Goal: Task Accomplishment & Management: Manage account settings

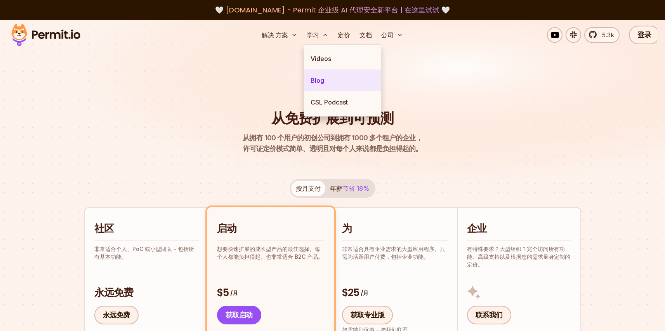
click at [323, 77] on link "Blog" at bounding box center [342, 80] width 77 height 22
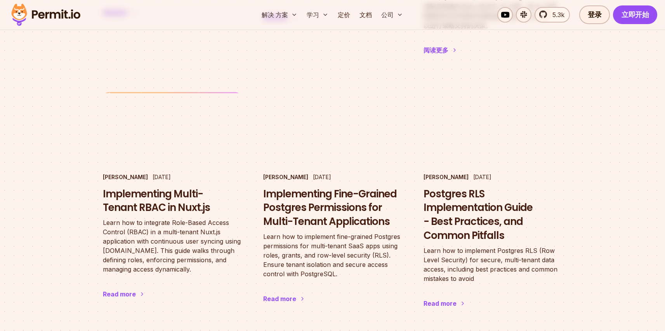
scroll to position [916, 0]
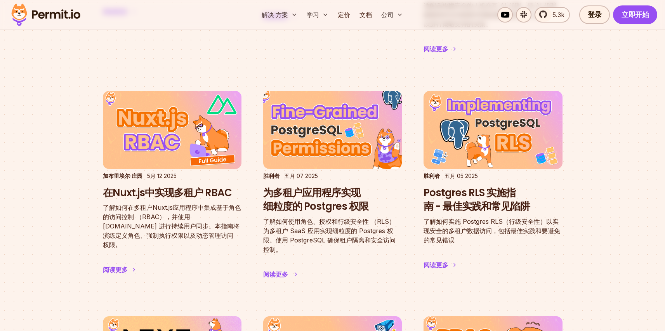
click at [323, 186] on h3 "为多租户应用程序实现细粒度的 Postgres 权限" at bounding box center [332, 200] width 139 height 28
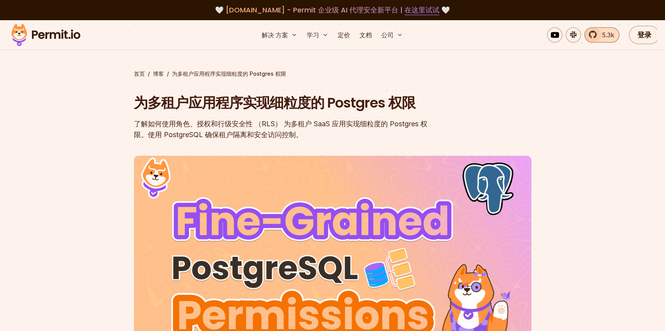
click at [591, 33] on link "5.3k" at bounding box center [601, 35] width 35 height 16
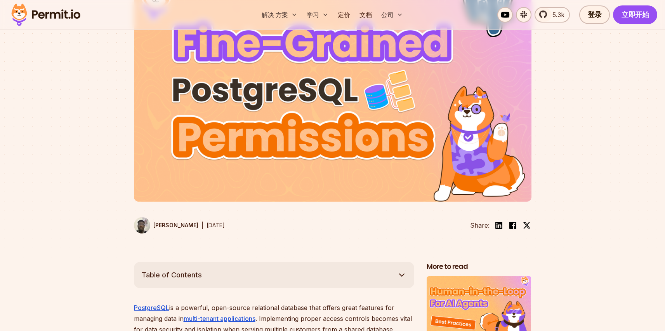
scroll to position [258, 0]
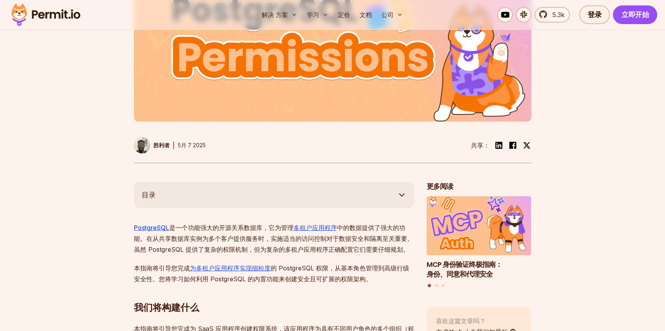
click at [372, 229] on p "PostgreSQL 是一个功能强大的开源关系数据库，它为管理 多租户应用程序 中的数据提供了强大的功能。在从共享数据库实例为多个客户提供服务时，实施适当的访…" at bounding box center [274, 238] width 280 height 33
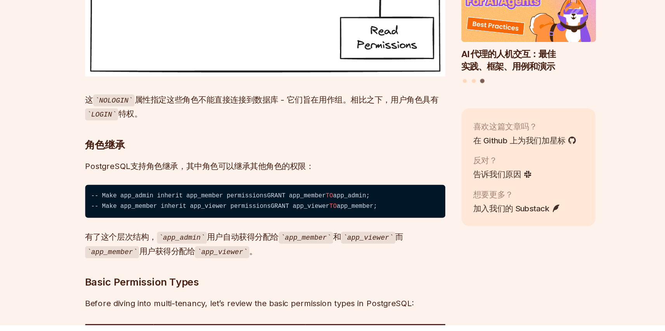
scroll to position [1701, 0]
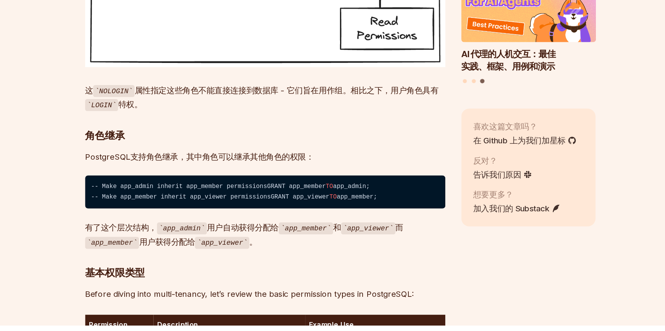
click at [258, 205] on p "PostgreSQL支持角色继承，其中角色可以继承其他角色的权限：" at bounding box center [274, 199] width 280 height 11
click at [227, 240] on code "-- Make app_admin inherit app_member permissionsGRANT app_member TO app_admin; …" at bounding box center [274, 227] width 280 height 26
click at [194, 240] on code "-- Make app_admin inherit app_member permissionsGRANT app_member TO app_admin; …" at bounding box center [274, 227] width 280 height 26
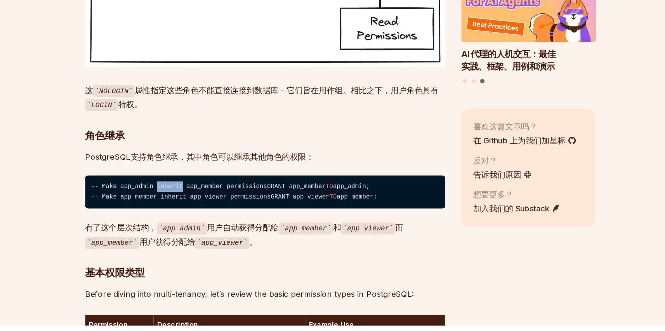
click at [194, 240] on code "-- Make app_admin inherit app_member permissionsGRANT app_member TO app_admin; …" at bounding box center [274, 227] width 280 height 26
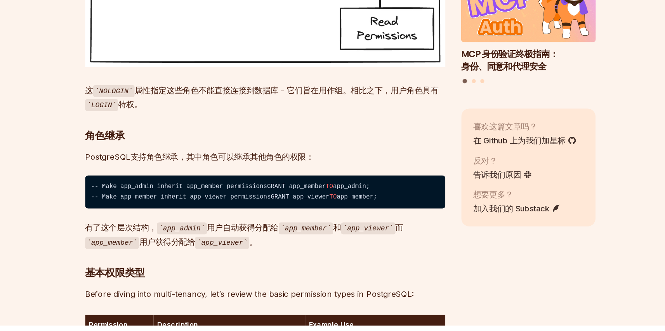
click at [289, 271] on p "有了这个层次结构， app_admin 用户自动获得分配给 app_member 和 app_viewer 而 app_member 用户获得分配给 app_…" at bounding box center [274, 260] width 280 height 22
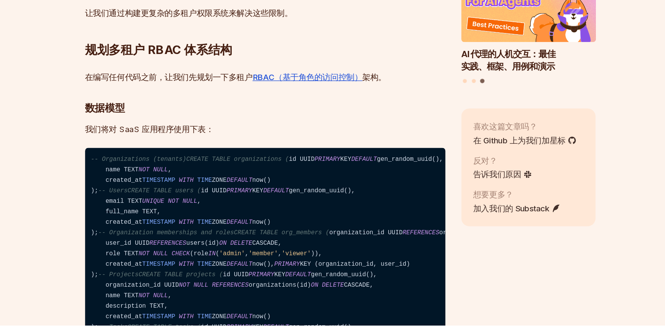
scroll to position [2256, 0]
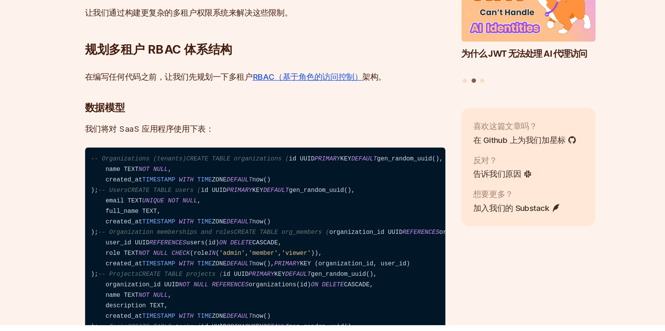
click at [180, 212] on span "NOT" at bounding box center [179, 209] width 9 height 5
click at [188, 281] on code "-- Organizations (tenants)CREATE TABLE organizations ( id UUID PRIMARY KEY DEFA…" at bounding box center [274, 294] width 280 height 205
click at [208, 268] on code "-- Organizations (tenants)CREATE TABLE organizations ( id UUID PRIMARY KEY DEFA…" at bounding box center [274, 294] width 280 height 205
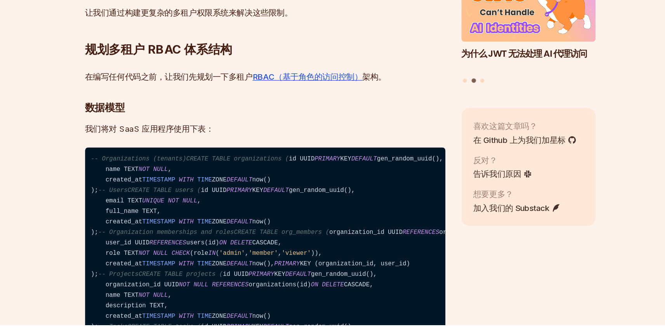
click at [268, 288] on code "-- Organizations (tenants)CREATE TABLE organizations ( id UUID PRIMARY KEY DEFA…" at bounding box center [274, 294] width 280 height 205
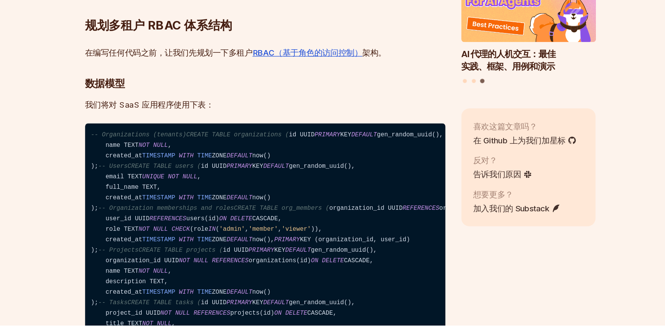
click at [203, 231] on code "-- Organizations (tenants)CREATE TABLE organizations ( id UUID PRIMARY KEY DEFA…" at bounding box center [274, 276] width 280 height 205
click at [203, 185] on span "-- Organizations (tenants)CREATE TABLE organizations (" at bounding box center [216, 182] width 154 height 5
copy span "tenants"
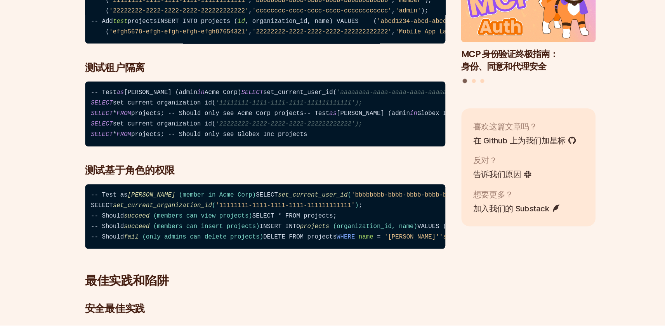
scroll to position [5514, 0]
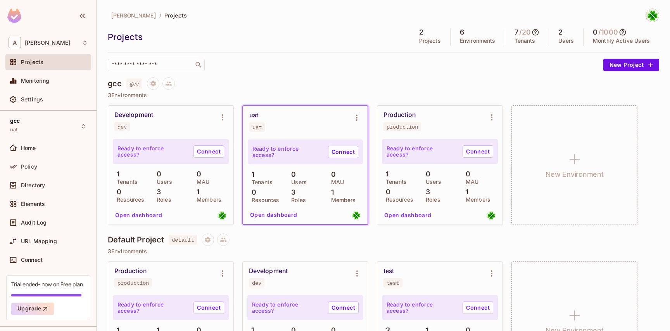
click at [286, 217] on button "Open dashboard" at bounding box center [274, 214] width 54 height 12
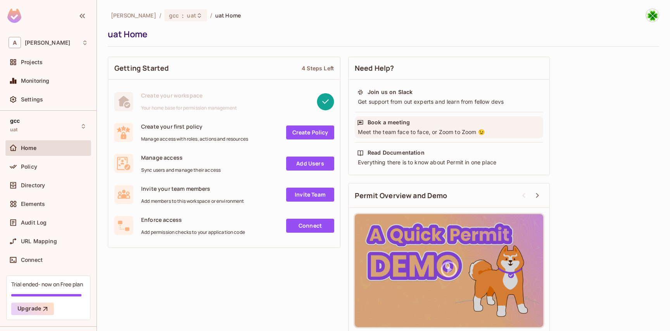
click at [403, 126] on div "Book a meeting Meet the team face to face, or Zoom to Zoom 😉" at bounding box center [449, 127] width 189 height 22
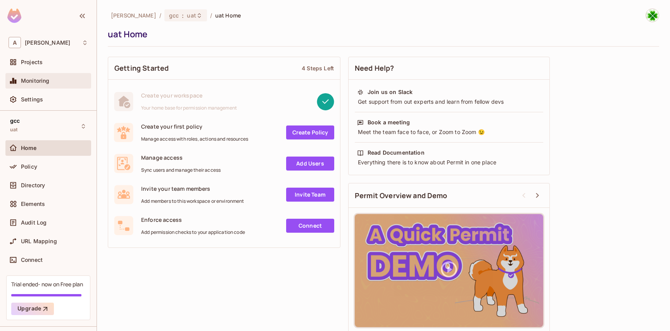
click at [42, 85] on div "Monitoring" at bounding box center [49, 80] width 80 height 9
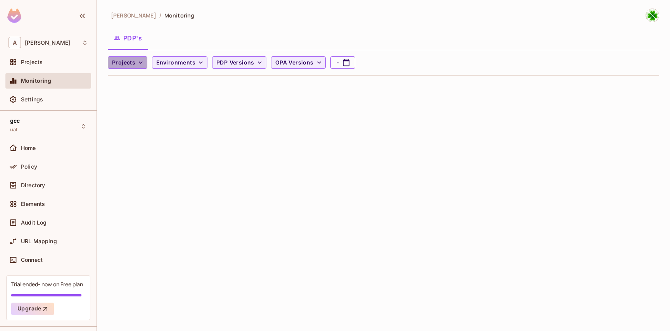
click at [128, 66] on span "Projects" at bounding box center [123, 63] width 23 height 10
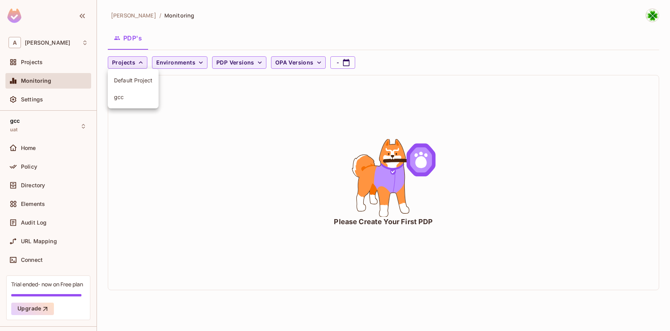
click at [128, 65] on div at bounding box center [335, 165] width 670 height 331
click at [419, 187] on icon "animation" at bounding box center [384, 178] width 116 height 78
click at [415, 171] on icon "animation" at bounding box center [421, 159] width 29 height 33
click at [141, 68] on button "Projects" at bounding box center [128, 62] width 40 height 12
drag, startPoint x: 141, startPoint y: 92, endPoint x: 187, endPoint y: 128, distance: 58.3
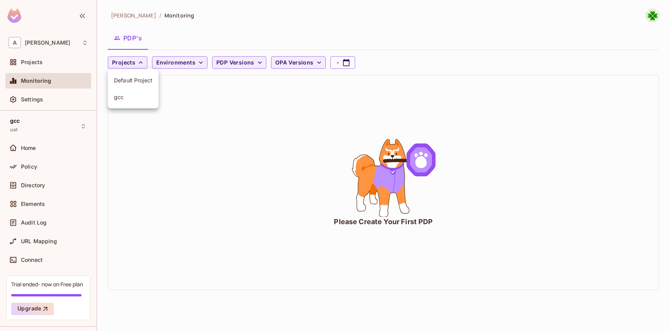
click at [141, 92] on li "gcc" at bounding box center [133, 96] width 51 height 17
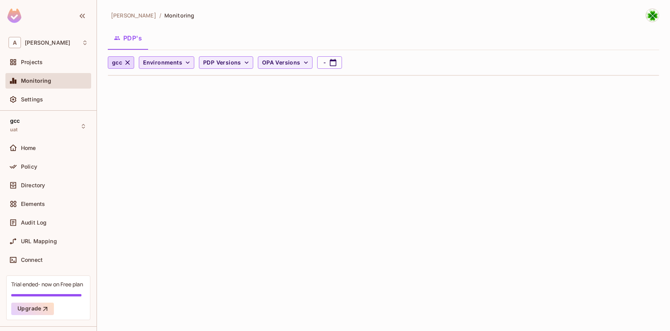
click at [180, 68] on button "Environments" at bounding box center [166, 62] width 55 height 12
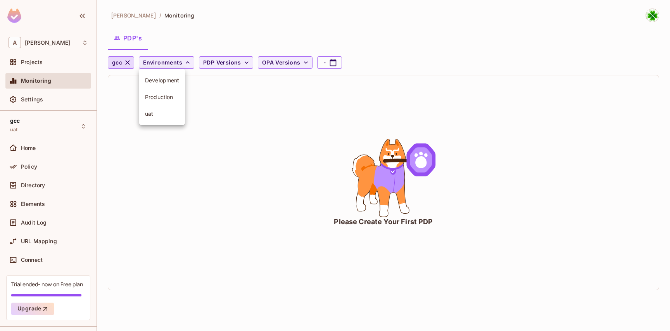
click at [114, 69] on div at bounding box center [335, 165] width 670 height 331
click at [159, 67] on span "Environments" at bounding box center [162, 63] width 39 height 10
click at [256, 69] on div at bounding box center [335, 165] width 670 height 331
click at [225, 63] on div "Development Production uat" at bounding box center [335, 77] width 670 height 155
click at [225, 63] on span "PDP Versions" at bounding box center [222, 63] width 38 height 10
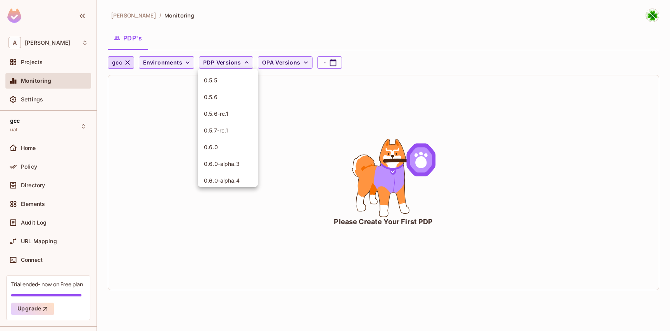
drag, startPoint x: 223, startPoint y: 78, endPoint x: 227, endPoint y: 81, distance: 4.1
click at [224, 79] on span "0.5.5" at bounding box center [228, 79] width 48 height 7
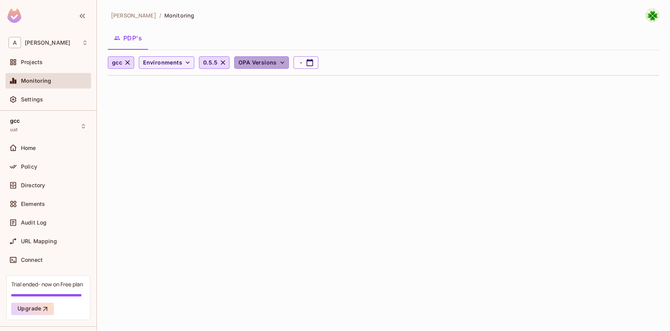
click at [266, 66] on span "OPA Versions" at bounding box center [258, 63] width 38 height 10
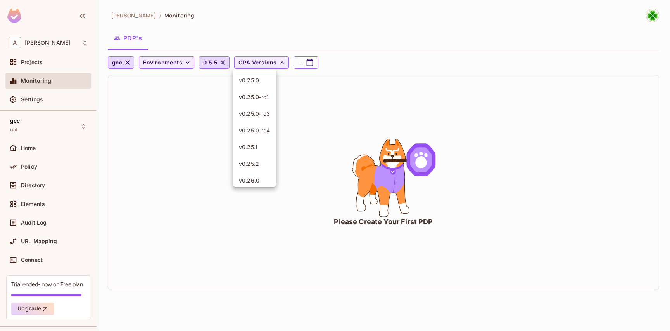
click at [306, 63] on div at bounding box center [335, 165] width 670 height 331
click at [307, 63] on icon "button" at bounding box center [310, 63] width 8 height 8
select select "*"
select select "****"
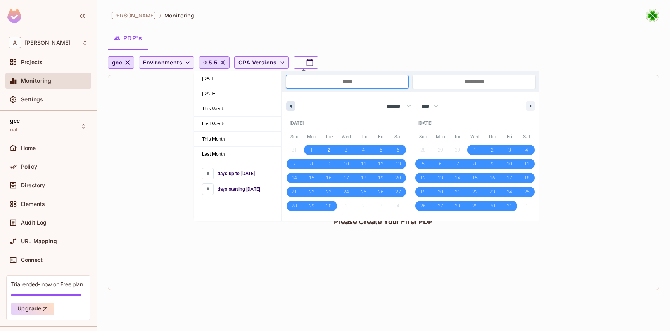
click at [291, 106] on icon "button" at bounding box center [290, 105] width 4 height 3
select select "*"
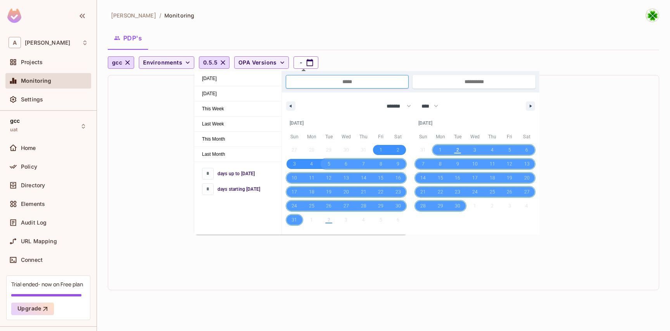
click at [331, 165] on span "5" at bounding box center [328, 164] width 17 height 10
type input "**********"
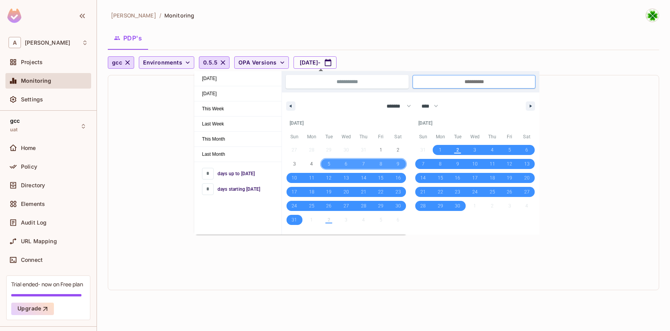
click at [393, 164] on span "9" at bounding box center [398, 164] width 17 height 10
type input "**********"
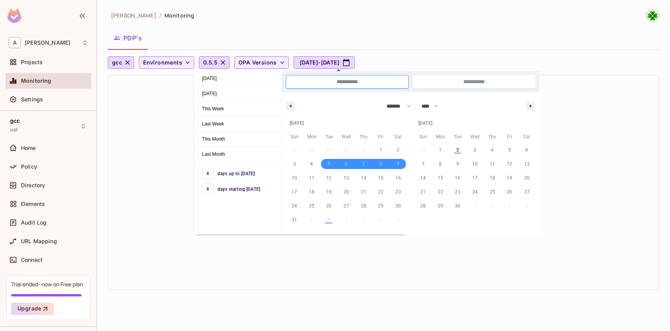
click at [437, 265] on div "Please Create Your First PDP" at bounding box center [383, 182] width 551 height 214
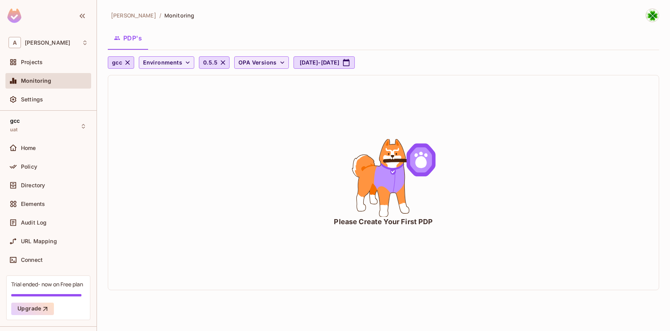
click at [258, 69] on button "OPA Versions" at bounding box center [261, 62] width 55 height 12
click at [258, 69] on div at bounding box center [335, 165] width 670 height 331
click at [258, 69] on button "OPA Versions" at bounding box center [261, 62] width 55 height 12
click at [258, 69] on div at bounding box center [335, 165] width 670 height 331
click at [306, 66] on button "Aug 5, 2025 - Aug 9, 2025" at bounding box center [324, 62] width 61 height 12
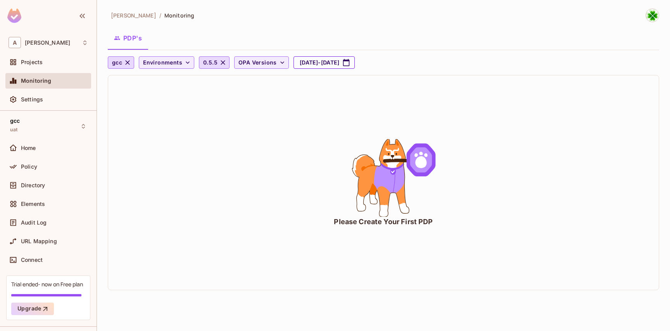
select select "*"
select select "****"
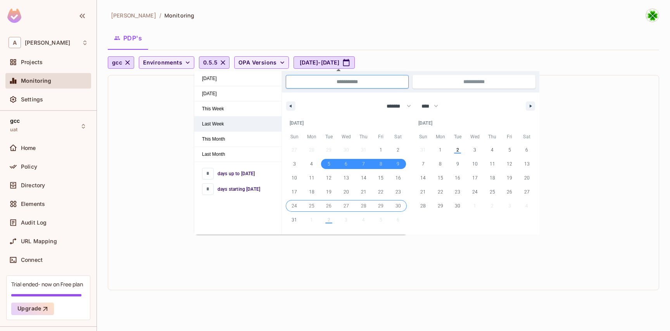
click at [241, 122] on span "Last Week" at bounding box center [237, 123] width 87 height 15
type input "**********"
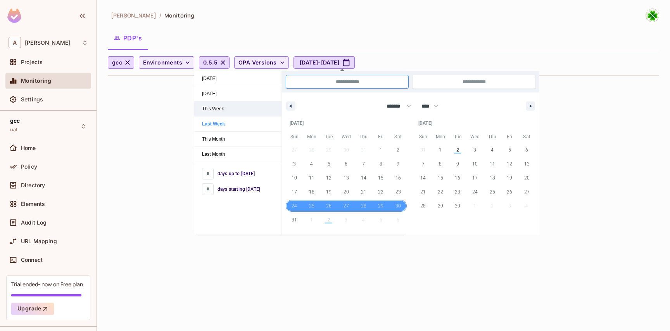
click at [234, 102] on span "This Week" at bounding box center [237, 108] width 87 height 15
type input "**********"
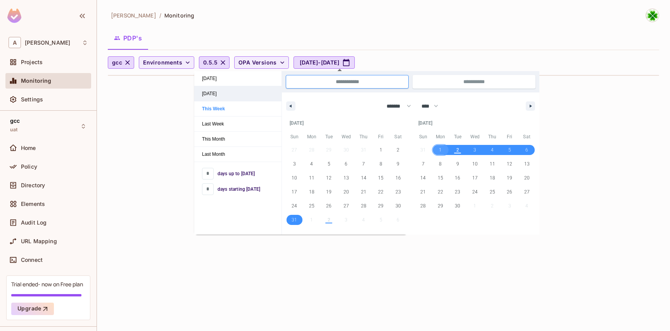
click at [232, 95] on span "Yesterday" at bounding box center [237, 93] width 87 height 15
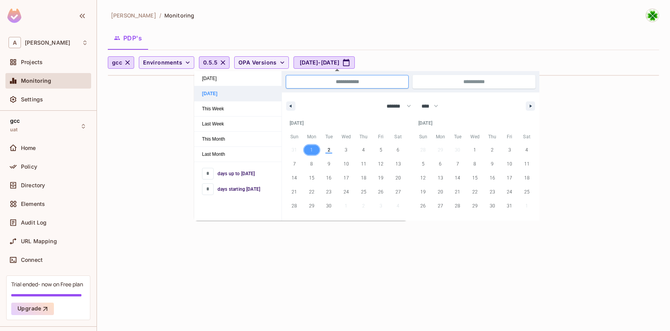
type input "**********"
select select "*"
click at [229, 85] on span "Today" at bounding box center [237, 78] width 87 height 15
type input "*"
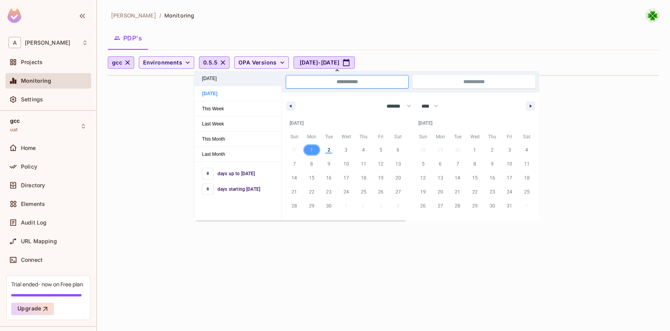
type input "*"
type input "**********"
click at [232, 99] on span "Yesterday" at bounding box center [237, 93] width 87 height 15
type input "*"
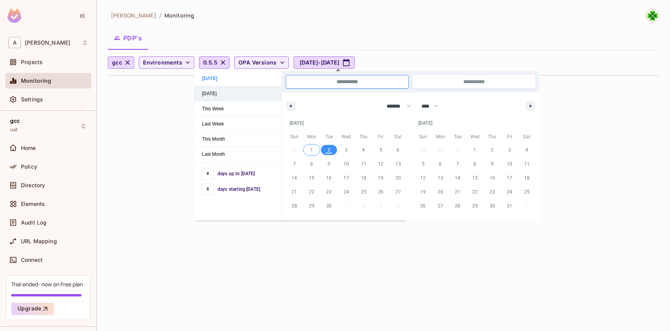
type input "*"
type input "**********"
click at [610, 141] on div "Please Create Your First PDP" at bounding box center [383, 182] width 551 height 214
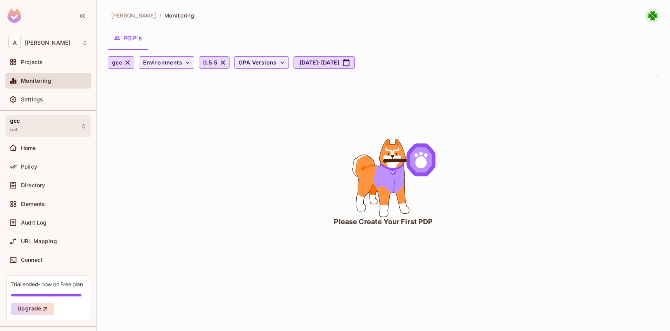
click at [40, 128] on div "gcc uat" at bounding box center [48, 125] width 86 height 21
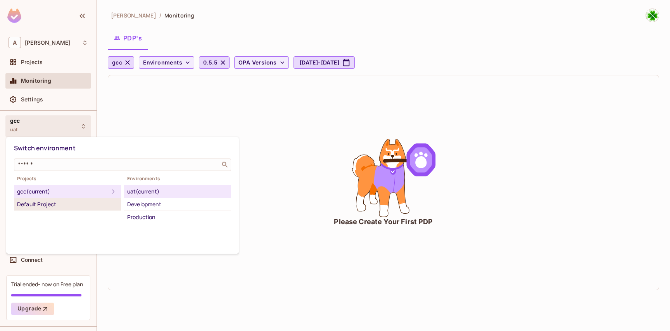
click at [57, 205] on div "Default Project" at bounding box center [67, 203] width 101 height 9
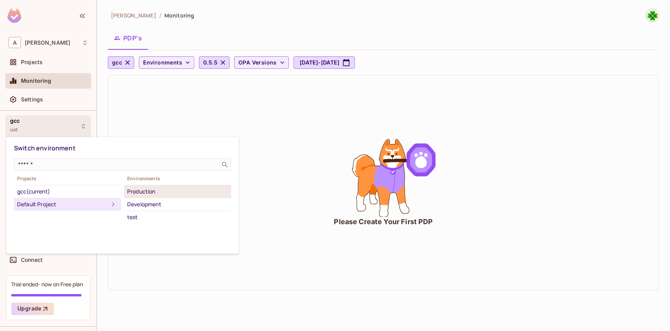
click at [156, 194] on div "Production" at bounding box center [177, 191] width 101 height 9
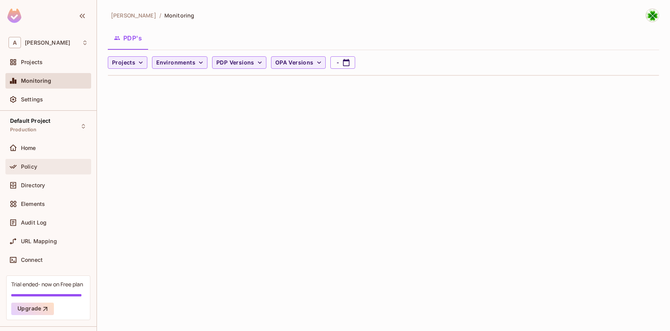
click at [48, 173] on div "Policy" at bounding box center [48, 167] width 86 height 16
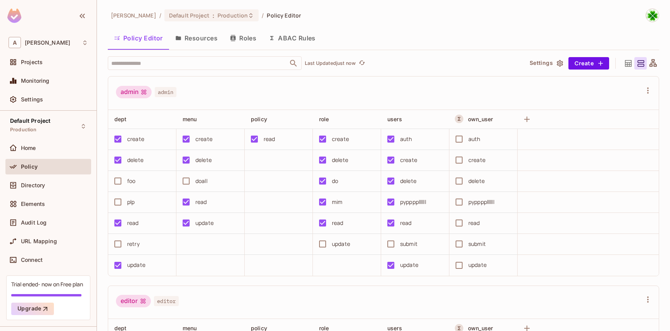
click at [165, 90] on span "admin" at bounding box center [166, 92] width 22 height 10
click at [181, 33] on button "Resources" at bounding box center [196, 37] width 55 height 19
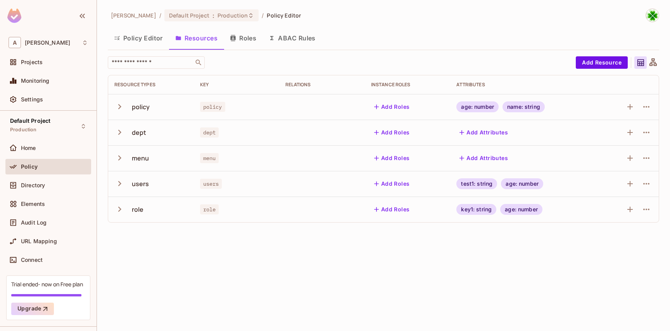
click at [121, 109] on icon "button" at bounding box center [119, 106] width 10 height 10
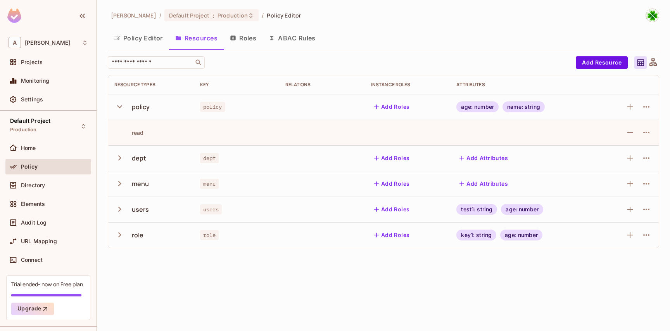
click at [121, 109] on icon "button" at bounding box center [119, 106] width 10 height 10
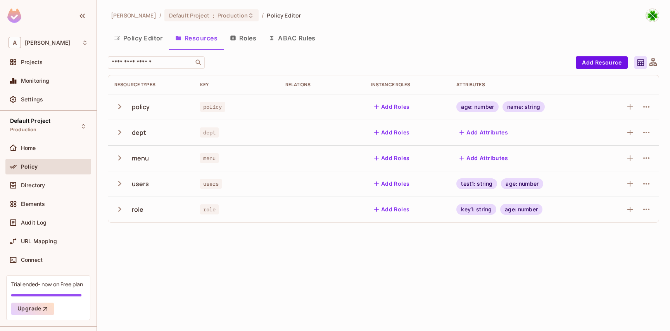
click at [121, 109] on icon "button" at bounding box center [119, 106] width 10 height 10
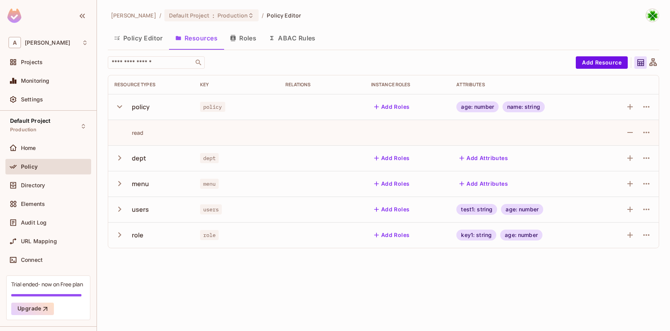
click at [121, 109] on icon "button" at bounding box center [119, 106] width 10 height 10
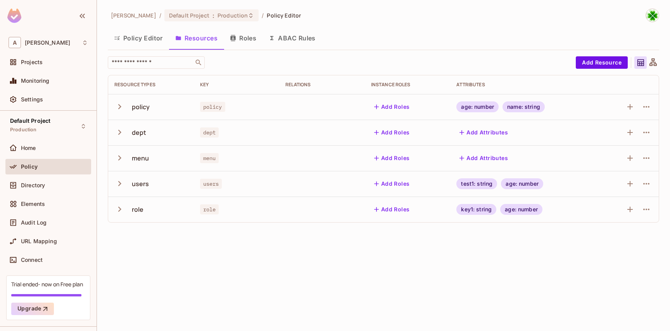
click at [242, 43] on button "Roles" at bounding box center [243, 37] width 39 height 19
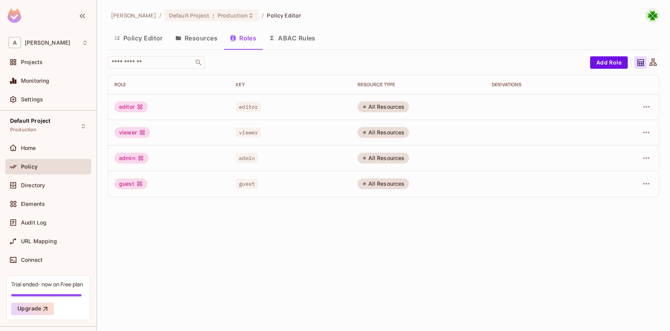
click at [178, 126] on td "viewer" at bounding box center [168, 132] width 121 height 26
click at [133, 107] on div "editor" at bounding box center [130, 106] width 33 height 11
drag, startPoint x: 142, startPoint y: 107, endPoint x: 139, endPoint y: 127, distance: 20.5
click at [139, 127] on tbody "editor editor All Resources viewer viewer All Resources admin admin All Resourc…" at bounding box center [383, 145] width 551 height 102
drag, startPoint x: 177, startPoint y: 126, endPoint x: 209, endPoint y: 106, distance: 37.3
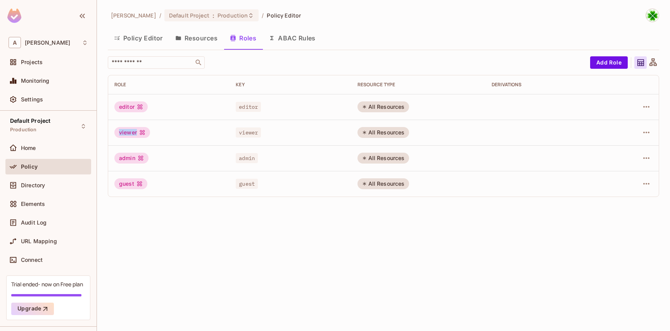
click at [177, 125] on td "viewer" at bounding box center [168, 132] width 121 height 26
click at [231, 104] on td "editor" at bounding box center [290, 107] width 121 height 26
click at [202, 126] on td "viewer" at bounding box center [168, 132] width 121 height 26
click at [177, 151] on td "admin" at bounding box center [168, 158] width 121 height 26
click at [169, 19] on span "Default Project" at bounding box center [189, 15] width 40 height 7
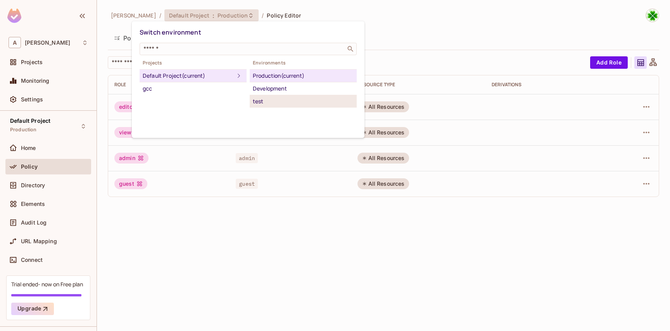
click at [265, 102] on div "test" at bounding box center [303, 101] width 101 height 9
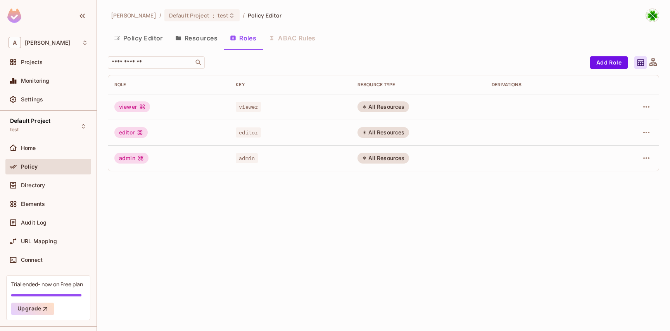
click at [215, 130] on div "editor" at bounding box center [168, 132] width 109 height 11
click at [197, 107] on div "viewer" at bounding box center [168, 106] width 109 height 11
click at [613, 62] on button "Add Role" at bounding box center [609, 62] width 38 height 12
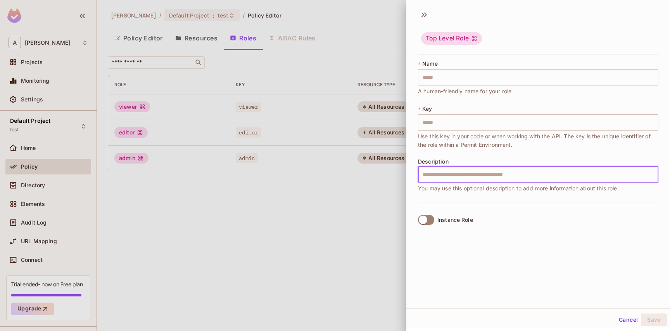
click at [446, 182] on input "text" at bounding box center [538, 174] width 241 height 16
click at [435, 221] on label "Instance Role" at bounding box center [444, 219] width 58 height 16
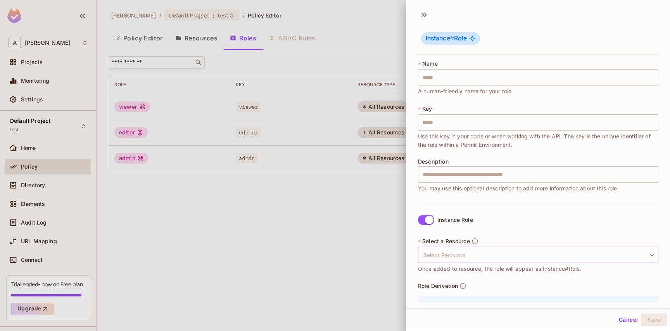
click at [476, 251] on body "A andy Projects Monitoring Settings Default Project test Home Policy Directory …" at bounding box center [335, 165] width 670 height 331
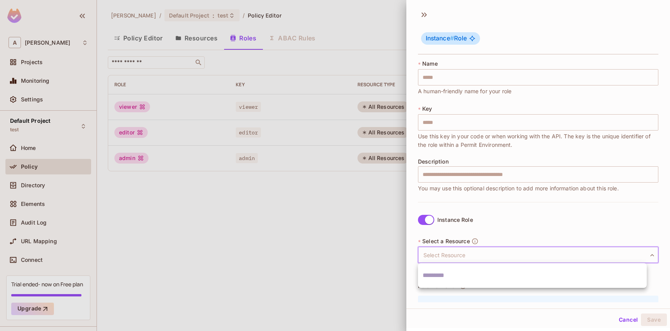
click at [476, 251] on div at bounding box center [335, 165] width 670 height 331
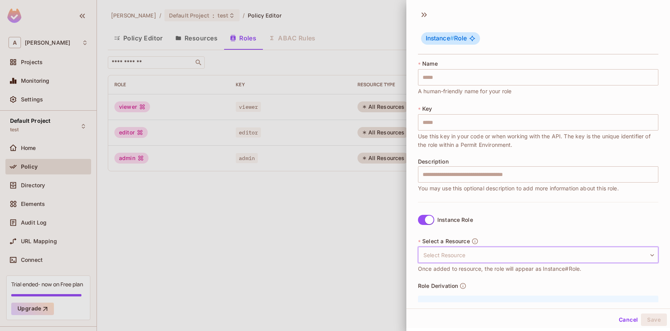
click at [478, 257] on body "A andy Projects Monitoring Settings Default Project test Home Policy Directory …" at bounding box center [335, 165] width 670 height 331
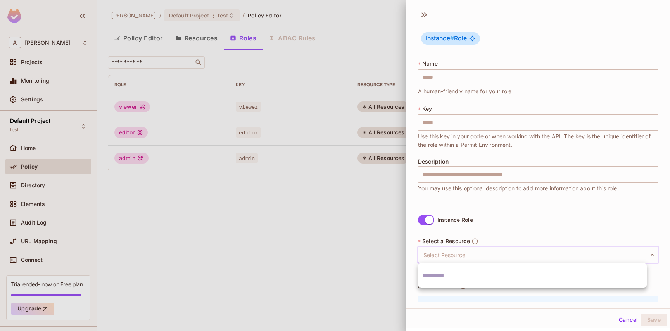
click at [478, 257] on div at bounding box center [335, 165] width 670 height 331
click at [494, 253] on body "A andy Projects Monitoring Settings Default Project test Home Policy Directory …" at bounding box center [335, 165] width 670 height 331
click at [494, 253] on div at bounding box center [335, 165] width 670 height 331
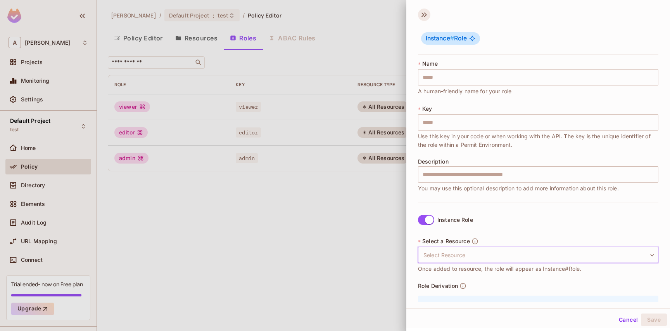
click at [425, 16] on icon at bounding box center [424, 15] width 12 height 12
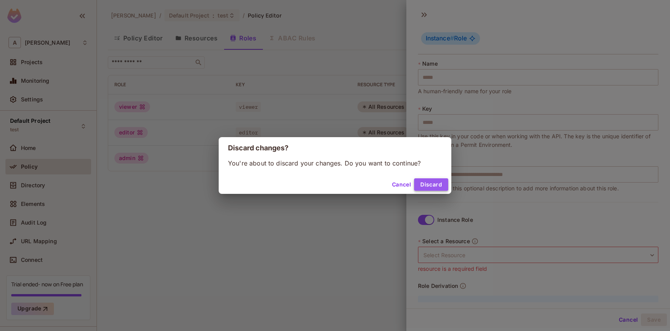
click at [428, 189] on button "Discard" at bounding box center [431, 184] width 34 height 12
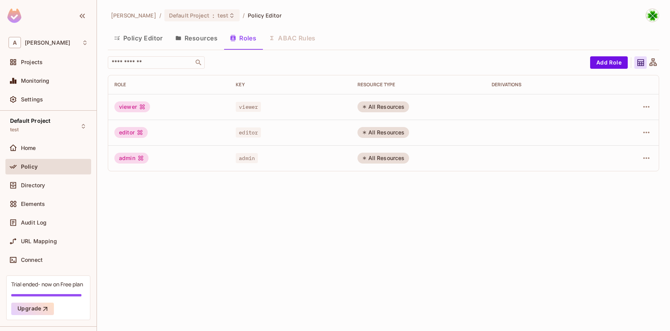
click at [293, 43] on div "Policy Editor Resources Roles ABAC Rules" at bounding box center [384, 37] width 552 height 19
click at [194, 37] on button "Resources" at bounding box center [196, 37] width 55 height 19
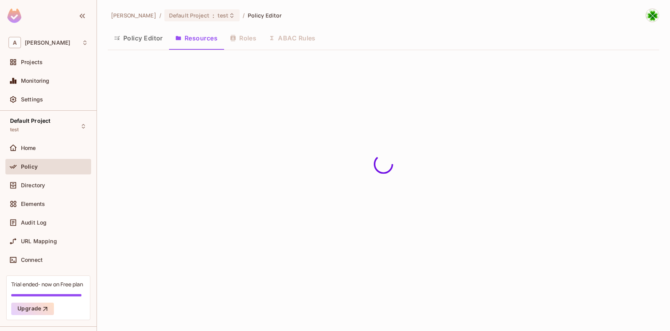
click at [148, 42] on button "Policy Editor" at bounding box center [138, 37] width 61 height 19
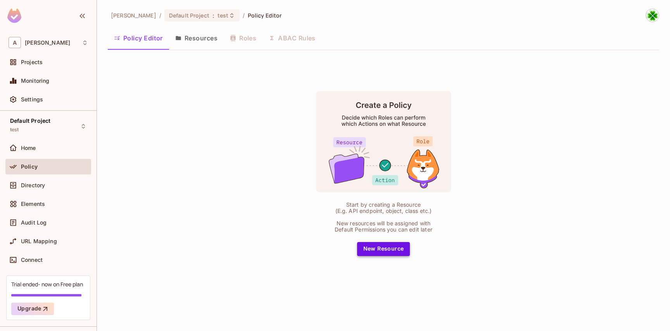
click at [373, 247] on button "New Resource" at bounding box center [383, 249] width 53 height 14
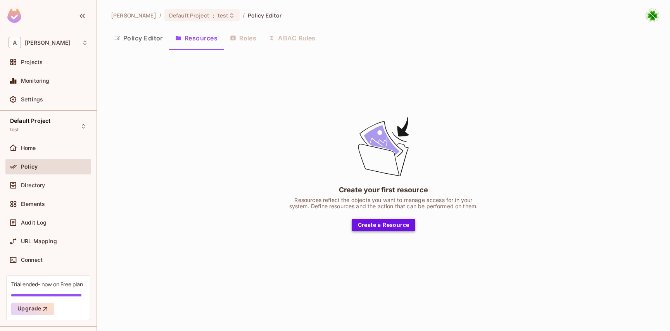
click at [378, 225] on button "Create a Resource" at bounding box center [384, 224] width 64 height 12
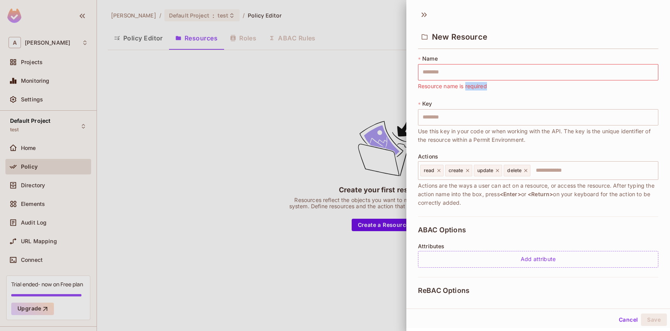
click at [477, 90] on span "Resource name is required" at bounding box center [452, 86] width 69 height 9
click at [488, 112] on input "text" at bounding box center [538, 117] width 241 height 16
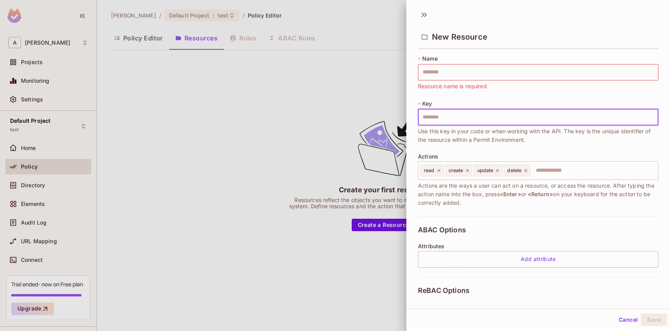
click at [478, 92] on div "* Name ​ Resource name is required * Key ​ Use this key in your code or when wo…" at bounding box center [538, 135] width 241 height 161
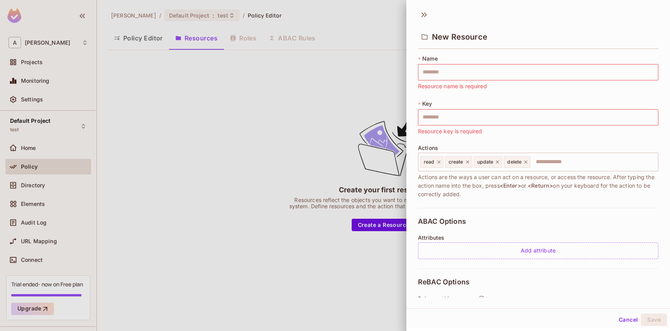
click at [442, 106] on div "* Key ​ Resource key is required" at bounding box center [538, 118] width 241 height 36
click at [426, 102] on span "Key" at bounding box center [428, 103] width 10 height 6
click at [435, 57] on span "Name" at bounding box center [431, 58] width 16 height 6
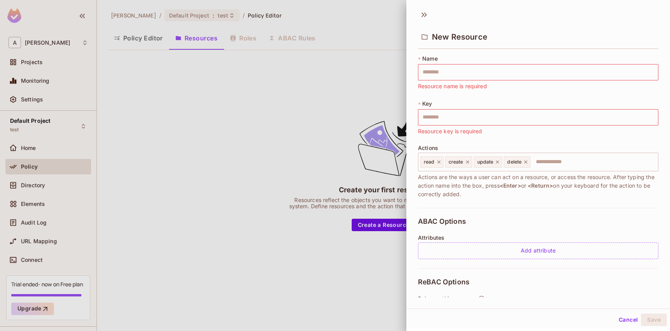
click at [435, 57] on span "Name" at bounding box center [431, 58] width 16 height 6
click at [438, 73] on input "text" at bounding box center [538, 72] width 241 height 16
click at [435, 64] on input "text" at bounding box center [538, 72] width 241 height 16
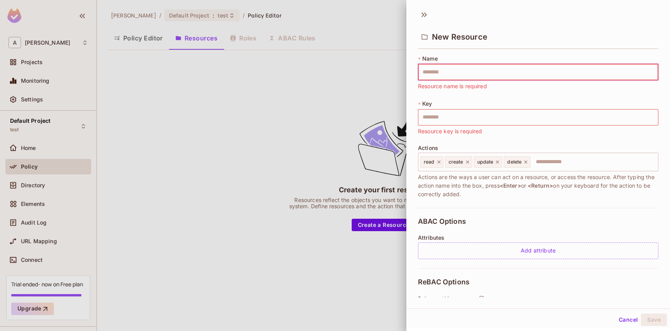
click at [433, 60] on span "Name" at bounding box center [431, 58] width 16 height 6
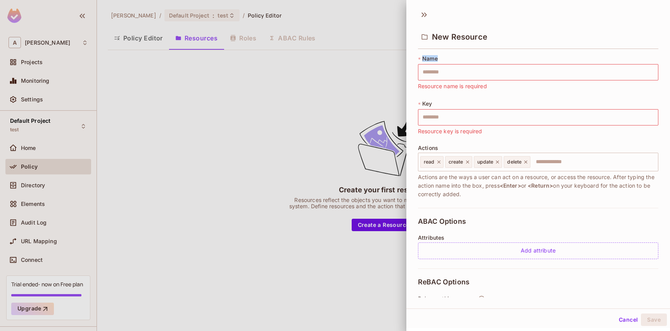
click at [433, 60] on span "Name" at bounding box center [431, 58] width 16 height 6
click at [436, 67] on input "text" at bounding box center [538, 72] width 241 height 16
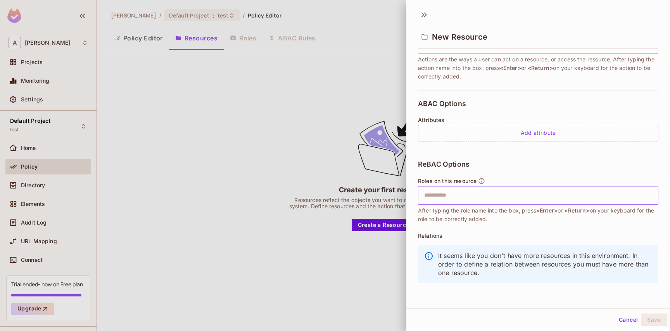
click at [458, 192] on input "text" at bounding box center [538, 195] width 236 height 16
click at [297, 193] on div at bounding box center [335, 165] width 670 height 331
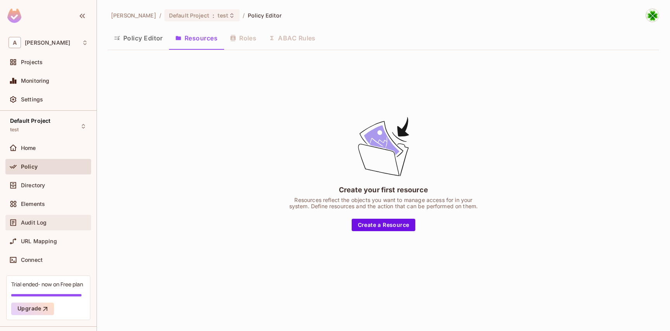
click at [51, 216] on div "Audit Log" at bounding box center [48, 223] width 86 height 16
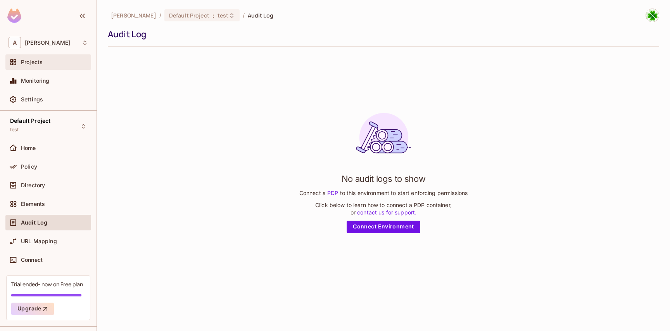
click at [36, 65] on span "Projects" at bounding box center [32, 62] width 22 height 6
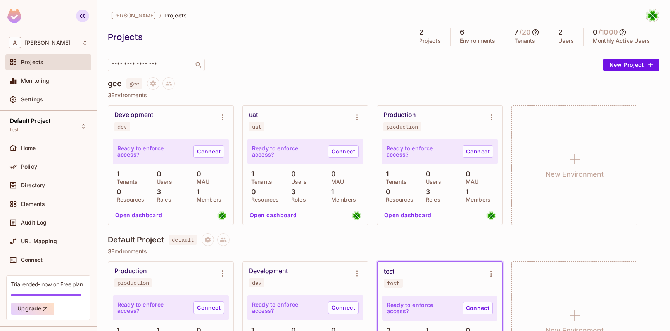
click at [83, 16] on icon "button" at bounding box center [82, 16] width 5 height 5
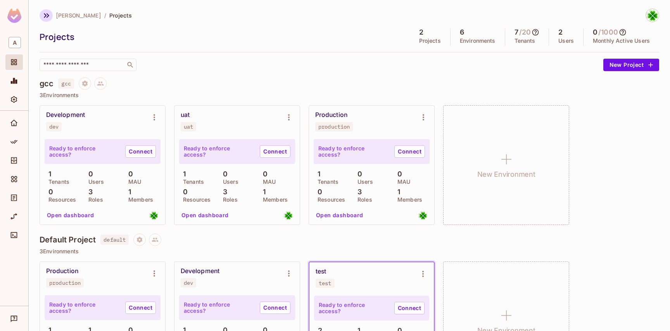
click at [43, 16] on icon "button" at bounding box center [46, 15] width 9 height 9
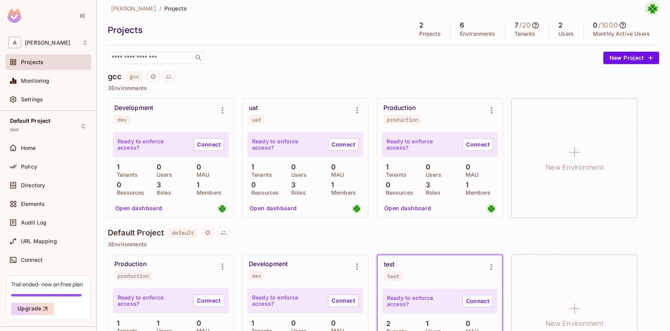
scroll to position [7, 0]
